Goal: Contribute content: Contribute content

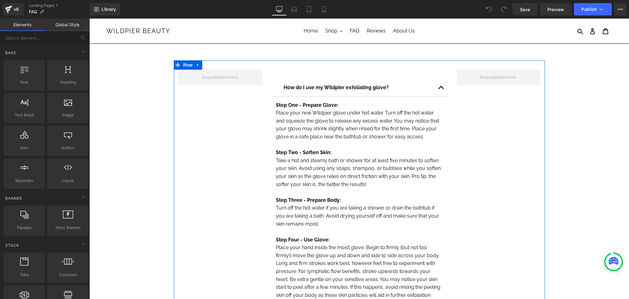
click at [441, 88] on button "button" at bounding box center [441, 87] width 12 height 17
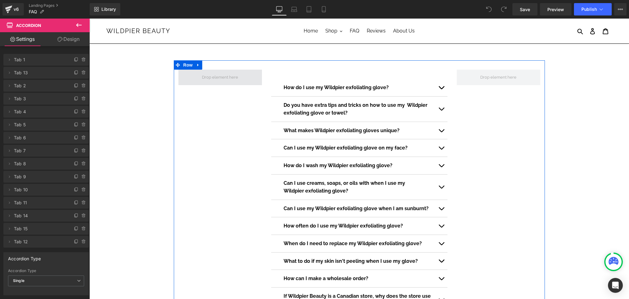
click at [201, 75] on span at bounding box center [220, 77] width 41 height 9
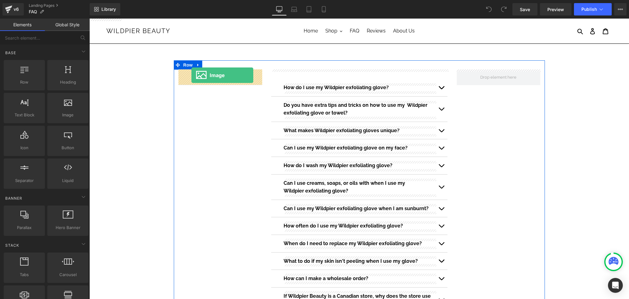
drag, startPoint x: 156, startPoint y: 131, endPoint x: 192, endPoint y: 75, distance: 66.7
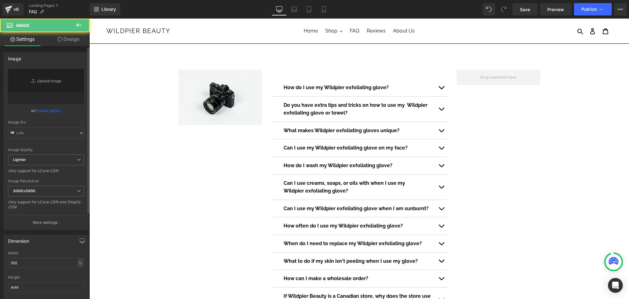
type input "//[DOMAIN_NAME][URL]"
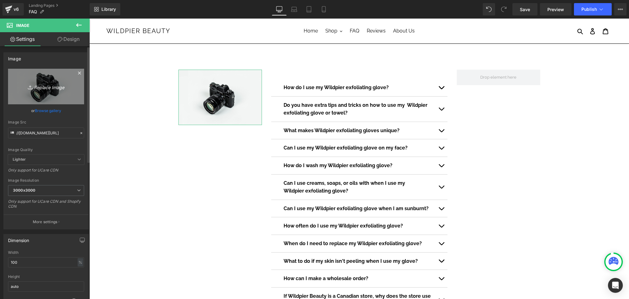
click at [69, 85] on icon "Replace Image" at bounding box center [45, 87] width 49 height 8
type input "C:\fakepath\5000+ reviews .png"
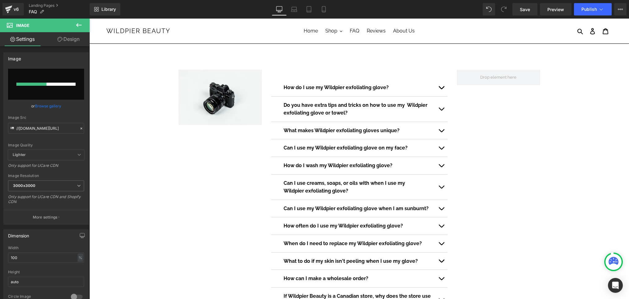
click at [79, 22] on icon at bounding box center [78, 24] width 7 height 7
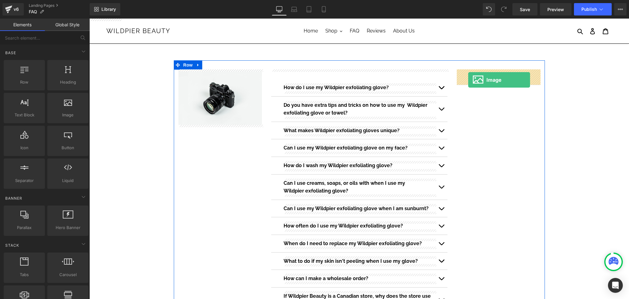
drag, startPoint x: 149, startPoint y: 129, endPoint x: 468, endPoint y: 80, distance: 322.6
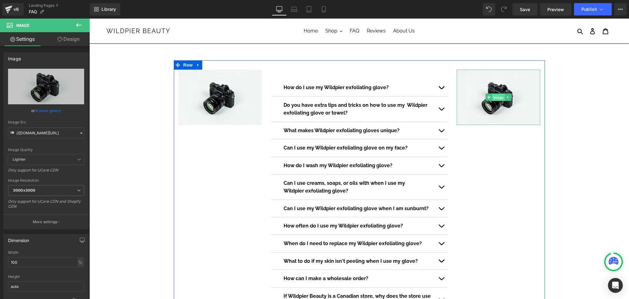
click at [496, 99] on span "Image" at bounding box center [498, 97] width 13 height 7
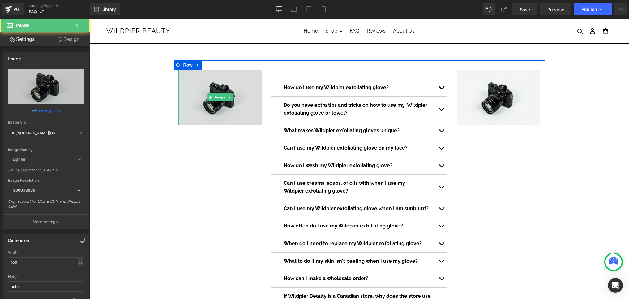
click at [208, 107] on img at bounding box center [220, 97] width 84 height 55
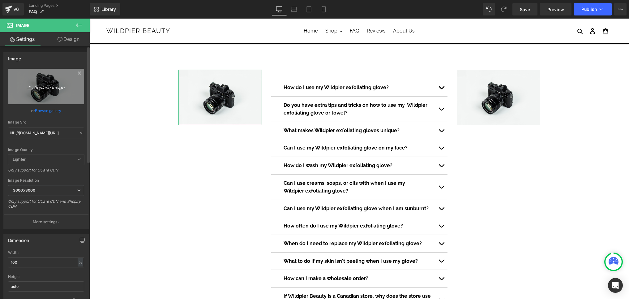
click at [47, 86] on icon "Replace Image" at bounding box center [45, 87] width 49 height 8
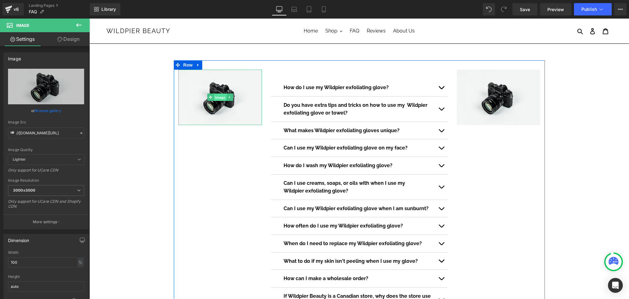
click at [217, 97] on span "Image" at bounding box center [220, 97] width 13 height 7
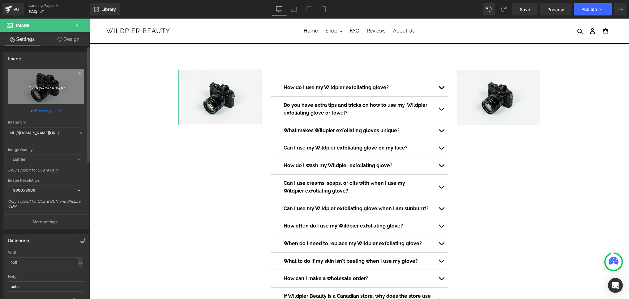
click at [45, 92] on link "Replace Image" at bounding box center [46, 87] width 76 height 36
type input "C:\fakepath\5000+ reviews (1).png"
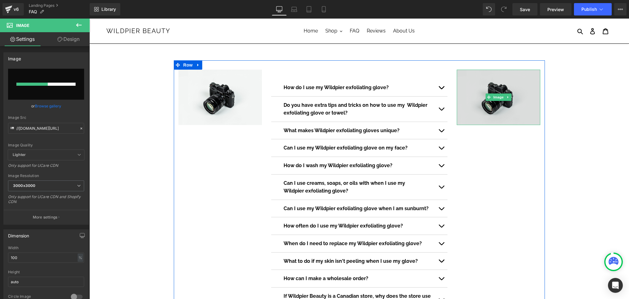
click at [505, 82] on img at bounding box center [499, 97] width 84 height 55
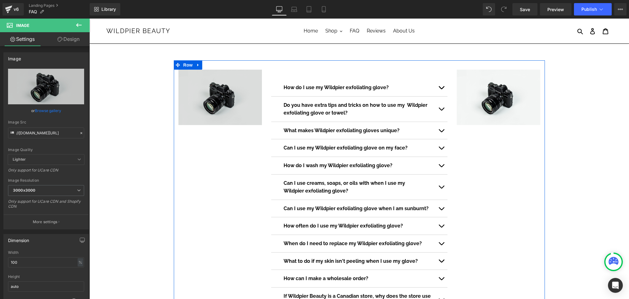
click at [208, 105] on img at bounding box center [220, 97] width 84 height 55
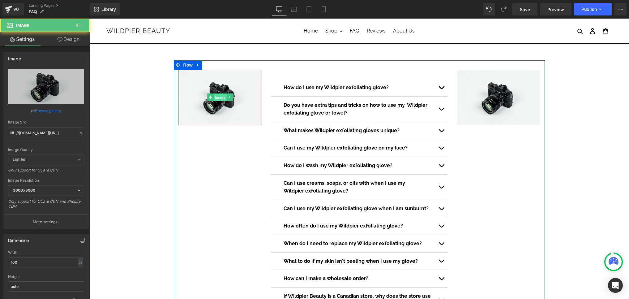
click at [217, 98] on span "Image" at bounding box center [220, 97] width 13 height 7
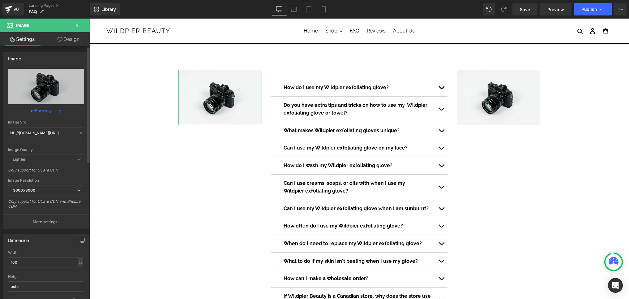
click at [49, 111] on link "Browse gallery" at bounding box center [48, 110] width 26 height 11
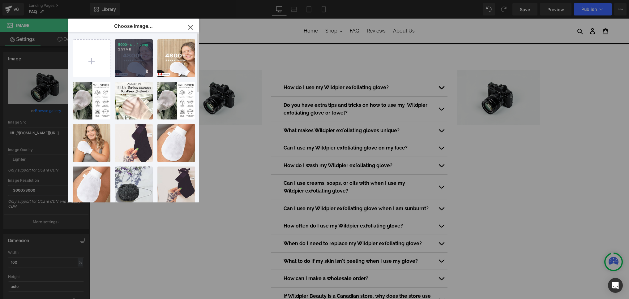
click at [136, 54] on div "5000+ r... _1_.png 2.91 MB" at bounding box center [134, 58] width 38 height 38
type input "[URL][DOMAIN_NAME]"
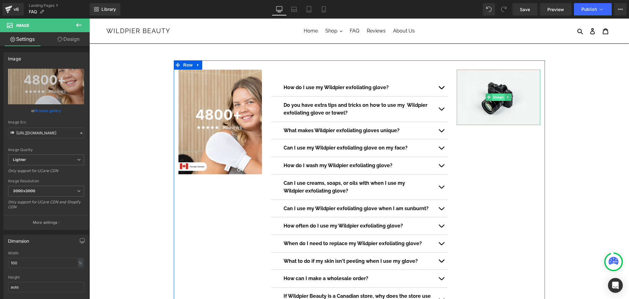
click at [496, 97] on span "Image" at bounding box center [498, 96] width 13 height 7
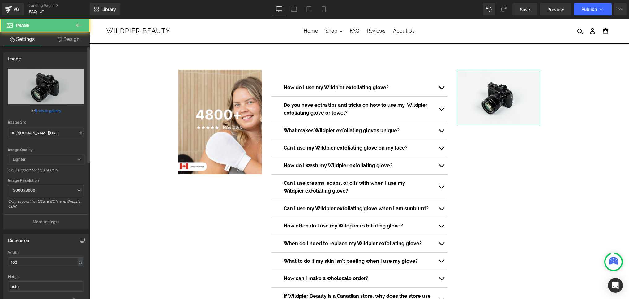
click at [41, 112] on link "Browse gallery" at bounding box center [48, 110] width 26 height 11
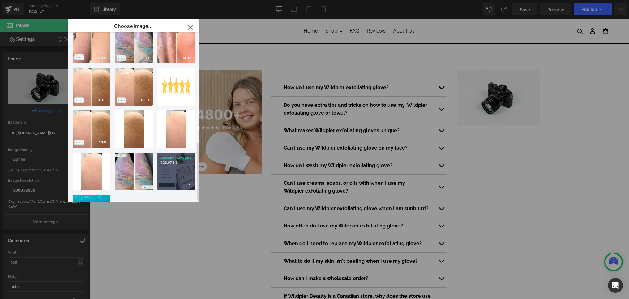
scroll to position [308, 0]
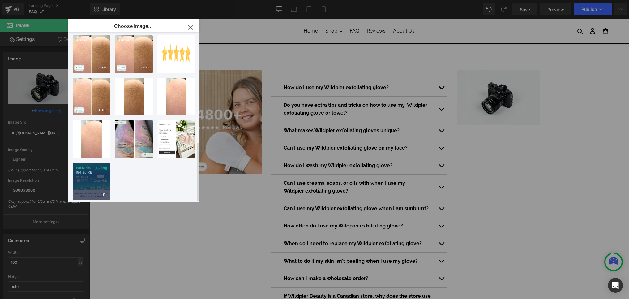
click at [96, 170] on p "194.86 KB" at bounding box center [92, 172] width 32 height 5
type input "[URL][DOMAIN_NAME]"
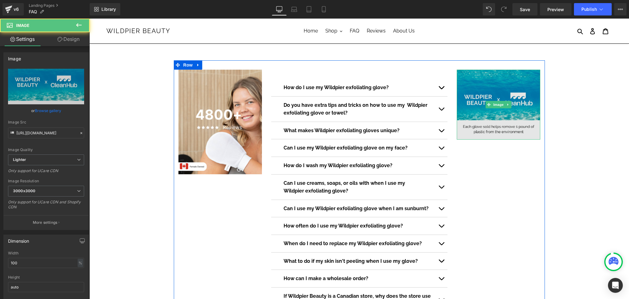
click at [521, 101] on img at bounding box center [499, 105] width 84 height 70
click at [514, 119] on img at bounding box center [499, 105] width 84 height 70
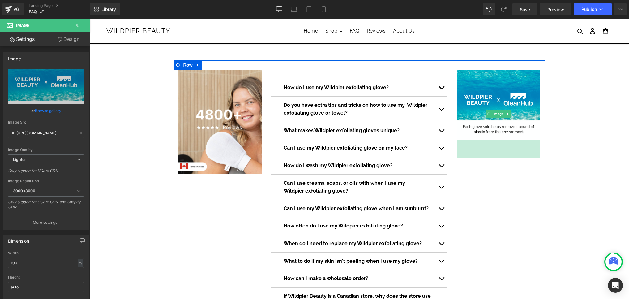
drag, startPoint x: 493, startPoint y: 139, endPoint x: 494, endPoint y: 160, distance: 21.0
click at [494, 160] on div "Image How do I use my Wildpier exfoliating glove? Text Block Step One - Prepare…" at bounding box center [359, 218] width 371 height 317
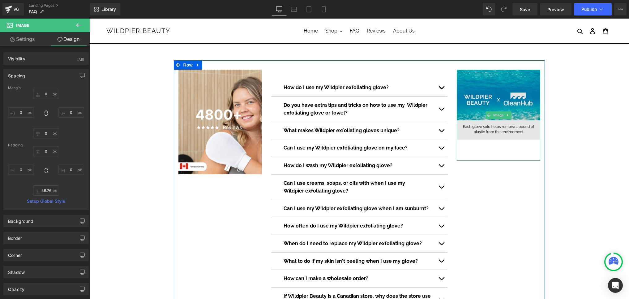
click at [504, 134] on img at bounding box center [499, 115] width 84 height 91
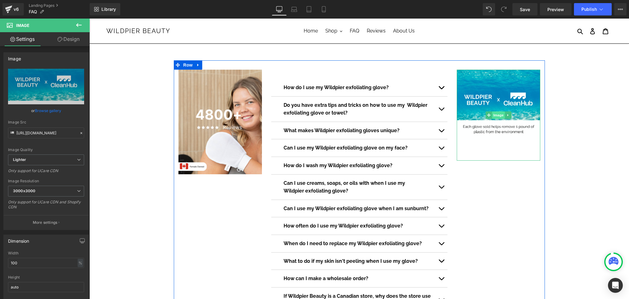
click at [500, 113] on span "Image" at bounding box center [498, 114] width 13 height 7
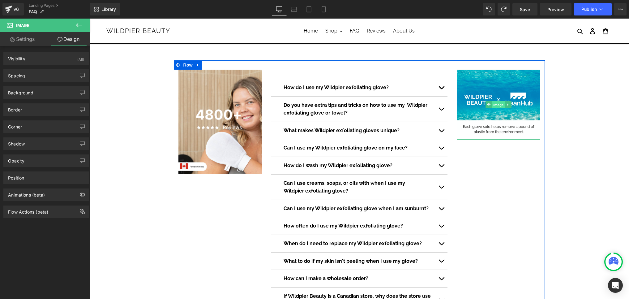
click at [498, 102] on span "Image" at bounding box center [498, 104] width 13 height 7
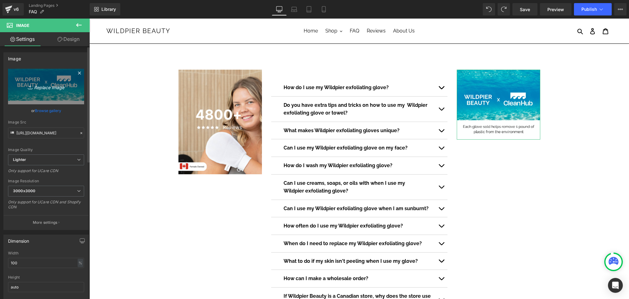
click at [57, 91] on link "Replace Image" at bounding box center [46, 87] width 76 height 36
type input "C:\fakepath\WILDPIERGLOVEAD1_1_1.jpg"
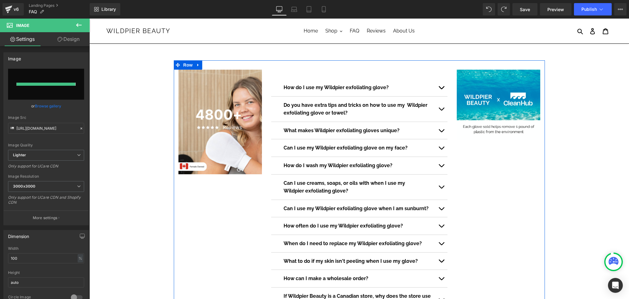
type input "[URL][DOMAIN_NAME]"
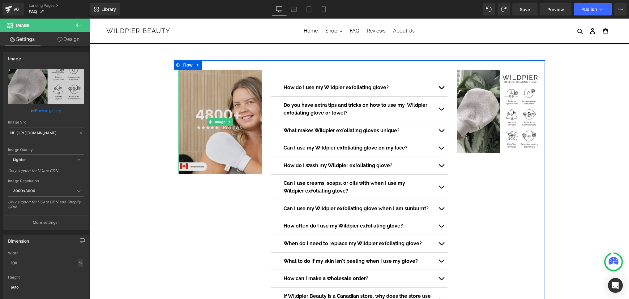
click at [234, 150] on img at bounding box center [220, 122] width 84 height 105
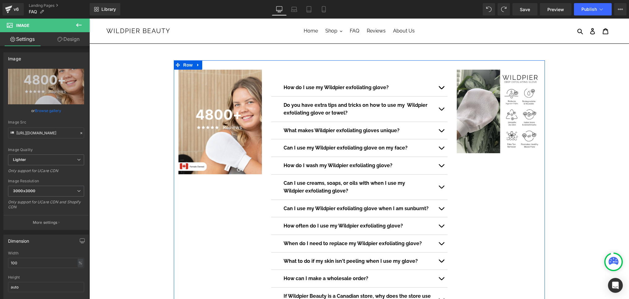
click at [224, 177] on div "Image How do I use my Wildpier exfoliating glove? Text Block Step One - Prepare…" at bounding box center [359, 218] width 371 height 317
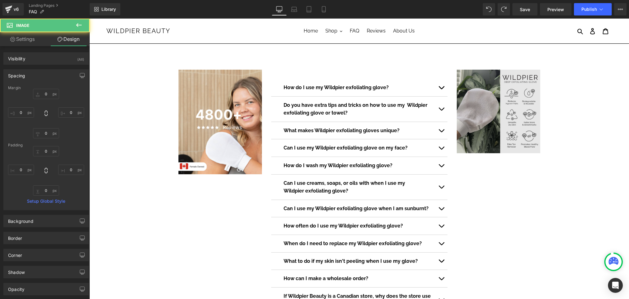
click at [514, 137] on img at bounding box center [499, 112] width 84 height 84
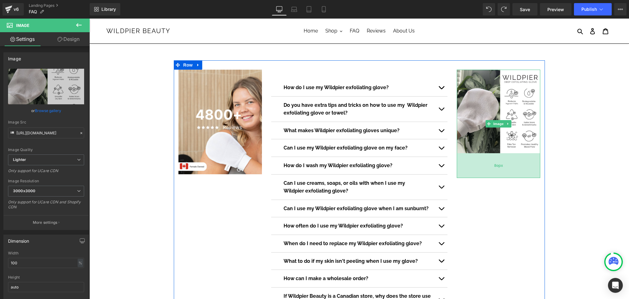
drag, startPoint x: 499, startPoint y: 152, endPoint x: 498, endPoint y: 176, distance: 24.7
click at [498, 176] on div "80px" at bounding box center [499, 165] width 84 height 25
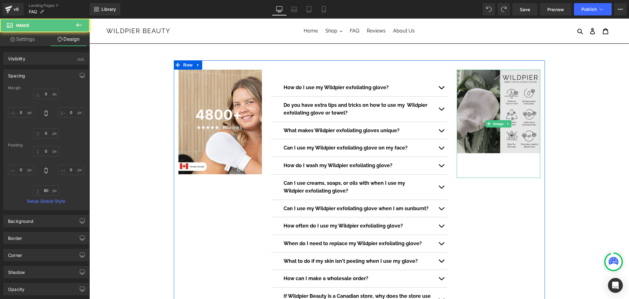
click at [503, 144] on img at bounding box center [499, 124] width 84 height 108
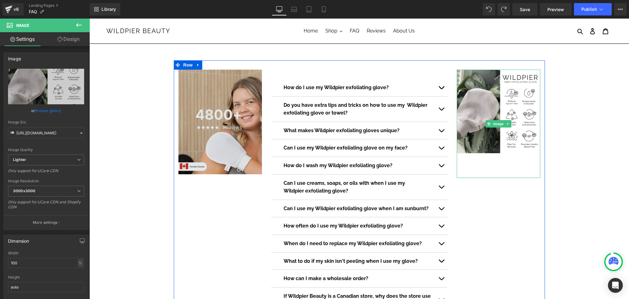
click at [238, 154] on img at bounding box center [220, 122] width 84 height 105
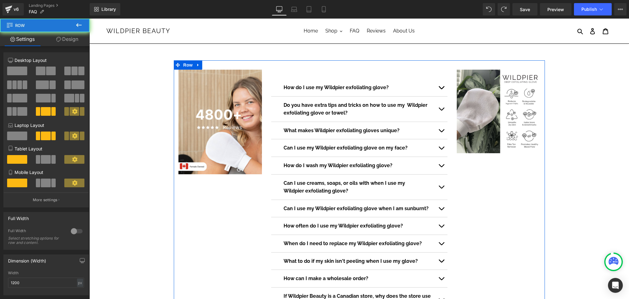
click at [226, 174] on div "Image How do I use my Wildpier exfoliating glove? Text Block Step One - Prepare…" at bounding box center [359, 218] width 371 height 317
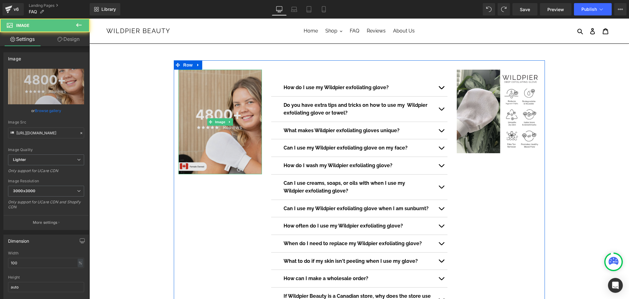
drag, startPoint x: 226, startPoint y: 173, endPoint x: 226, endPoint y: 165, distance: 8.0
click at [226, 165] on div "Image" at bounding box center [220, 122] width 84 height 105
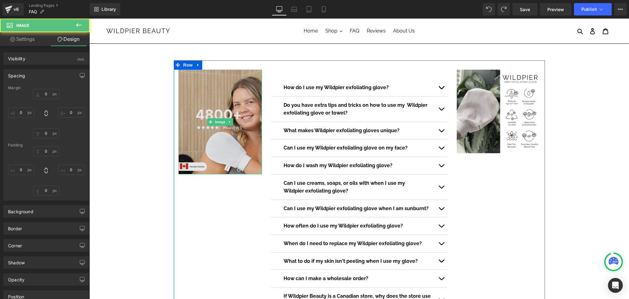
type input "0"
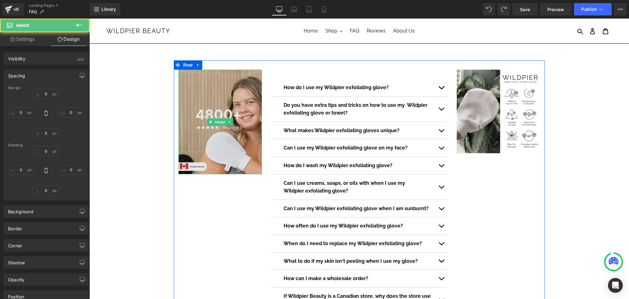
type input "0"
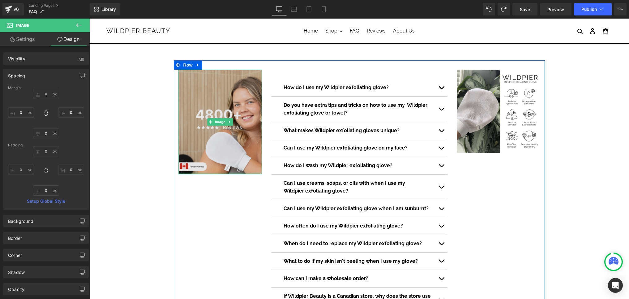
type input "0px"
drag, startPoint x: 222, startPoint y: 174, endPoint x: 221, endPoint y: 151, distance: 22.9
click at [221, 151] on div "Image" at bounding box center [220, 122] width 84 height 105
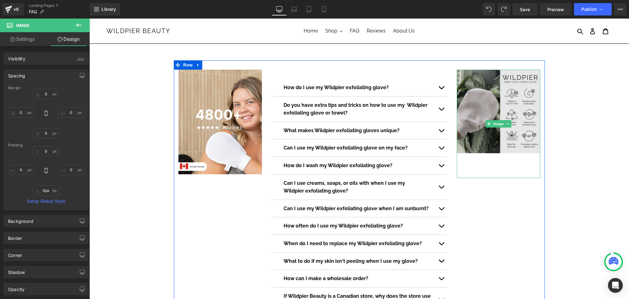
click at [506, 109] on img at bounding box center [499, 124] width 84 height 108
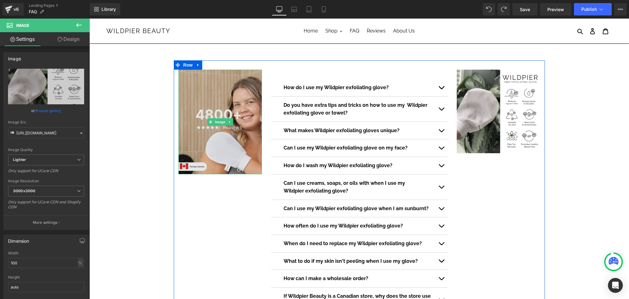
click at [220, 75] on img at bounding box center [220, 122] width 84 height 105
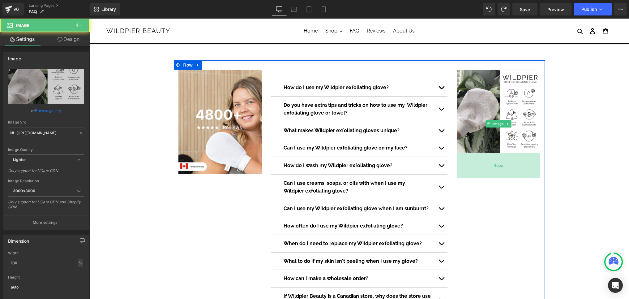
click at [509, 161] on div "80px" at bounding box center [499, 165] width 84 height 25
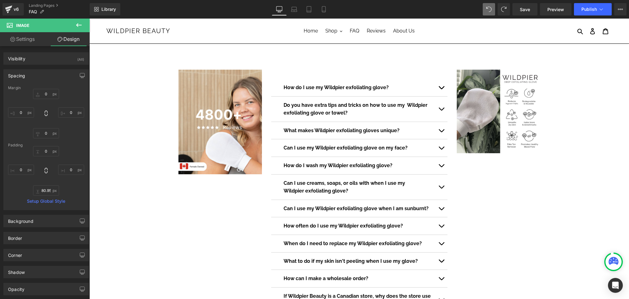
type input "0"
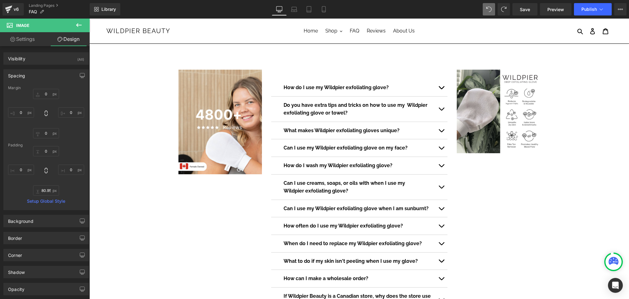
type input "0"
type input "81"
type input "0"
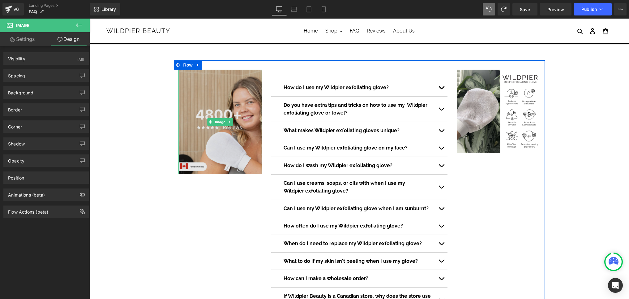
click at [193, 71] on img at bounding box center [220, 122] width 84 height 105
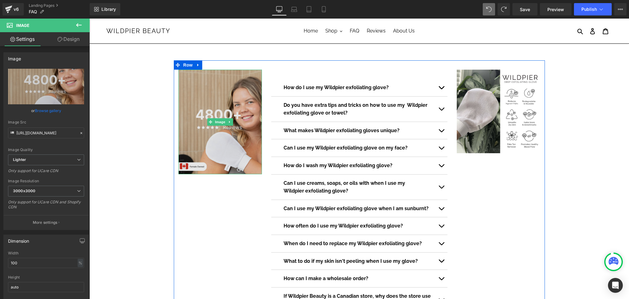
click at [218, 127] on img at bounding box center [220, 122] width 84 height 105
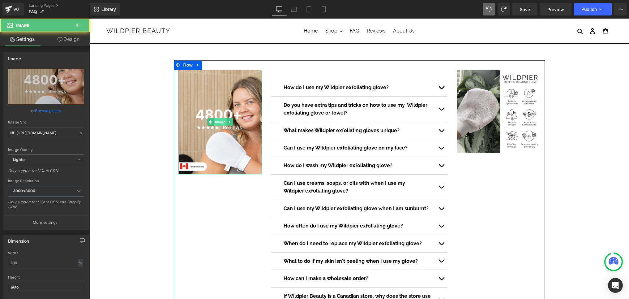
click at [219, 122] on span "Image" at bounding box center [220, 121] width 13 height 7
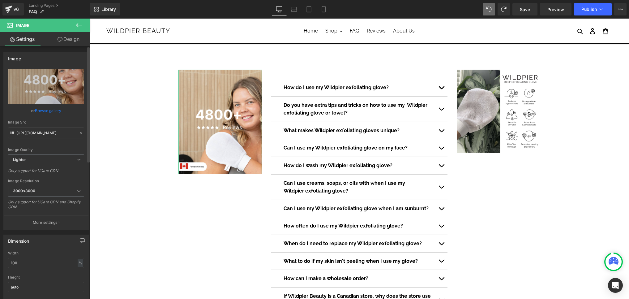
click at [49, 108] on link "Browse gallery" at bounding box center [48, 110] width 26 height 11
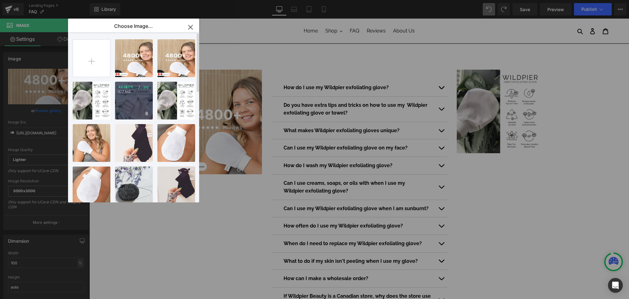
scroll to position [70, 0]
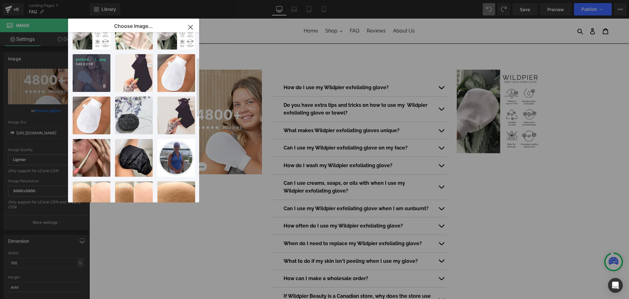
click at [79, 87] on div "profess... _1_.png 549.93 KB" at bounding box center [92, 73] width 38 height 38
type input "[URL][DOMAIN_NAME]"
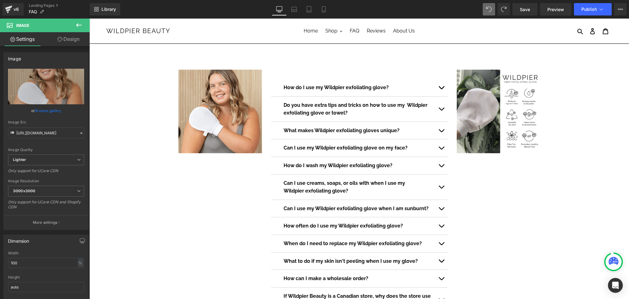
click at [535, 233] on div "Image How do I use my Wildpier exfoliating glove? Text Block Step One - Prepare…" at bounding box center [359, 218] width 371 height 317
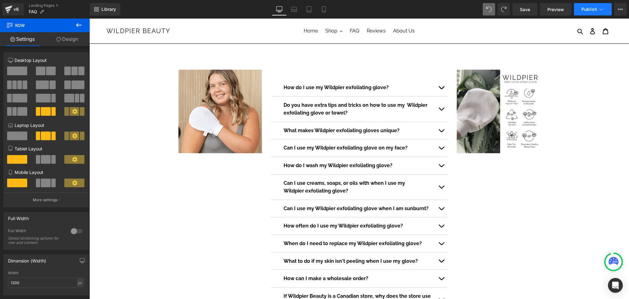
click at [589, 10] on span "Publish" at bounding box center [588, 9] width 15 height 5
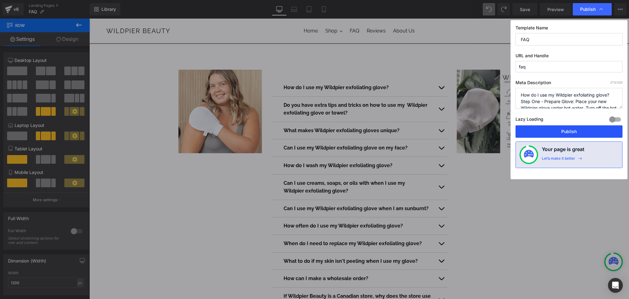
click at [591, 135] on button "Publish" at bounding box center [569, 131] width 107 height 12
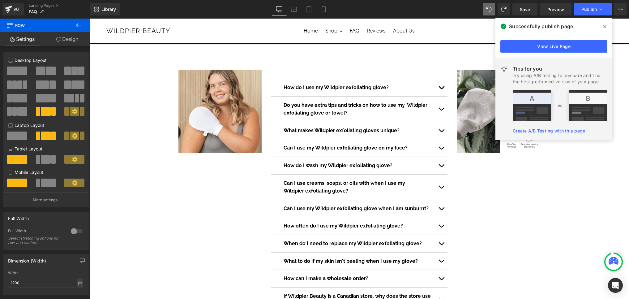
click at [41, 2] on div "v6 Landing Pages FAQ" at bounding box center [45, 9] width 90 height 19
click at [41, 5] on link "Landing Pages" at bounding box center [59, 5] width 61 height 5
